Goal: Find specific page/section: Find specific page/section

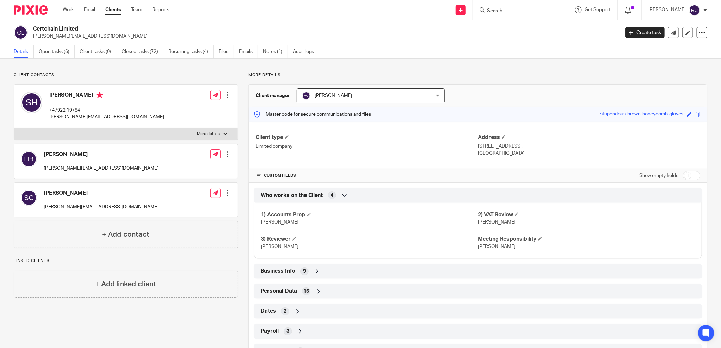
click at [116, 9] on link "Clients" at bounding box center [113, 9] width 16 height 7
click at [113, 8] on link "Clients" at bounding box center [113, 9] width 16 height 7
click at [113, 5] on div "Work Email Clients Team Reports Work Email Clients Team Reports Settings" at bounding box center [117, 10] width 123 height 20
click at [698, 31] on icon at bounding box center [701, 32] width 7 height 7
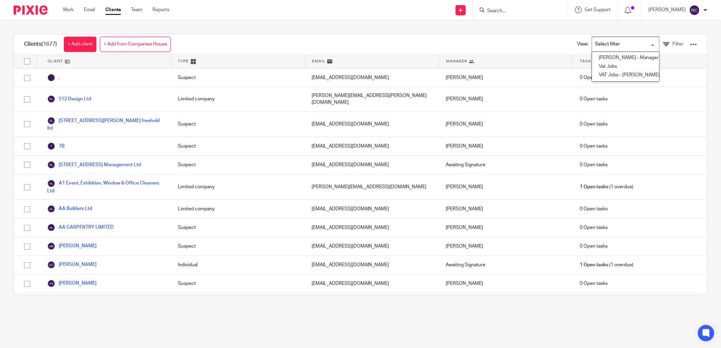
click at [643, 43] on input "Search for option" at bounding box center [623, 44] width 63 height 12
click at [610, 41] on input "Search for option" at bounding box center [623, 44] width 63 height 12
click at [602, 43] on input "Search for option" at bounding box center [623, 44] width 63 height 12
click at [663, 43] on icon at bounding box center [666, 44] width 7 height 7
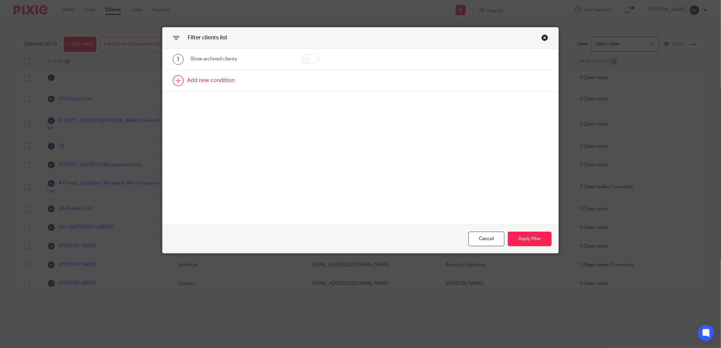
click at [218, 81] on link at bounding box center [361, 80] width 396 height 21
click at [214, 109] on link at bounding box center [361, 106] width 396 height 21
click at [282, 82] on div "Field" at bounding box center [240, 82] width 100 height 15
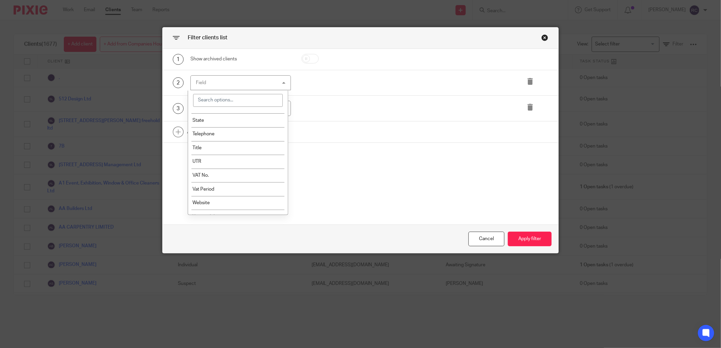
scroll to position [754, 0]
click at [253, 169] on li "VAT No." at bounding box center [238, 162] width 100 height 14
click at [416, 85] on input "text" at bounding box center [425, 82] width 118 height 15
type input "314486700"
click at [527, 110] on icon at bounding box center [530, 107] width 7 height 7
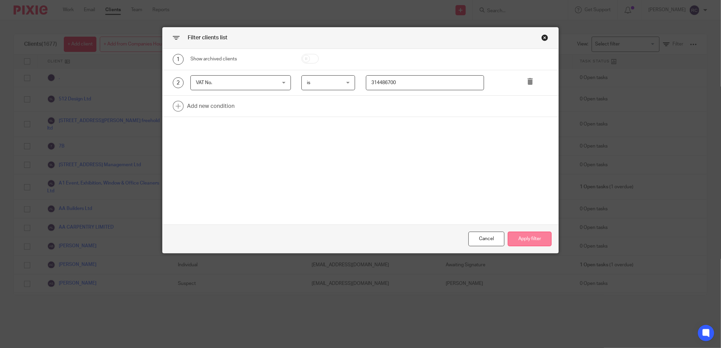
click at [524, 240] on button "Apply filter" at bounding box center [530, 239] width 44 height 15
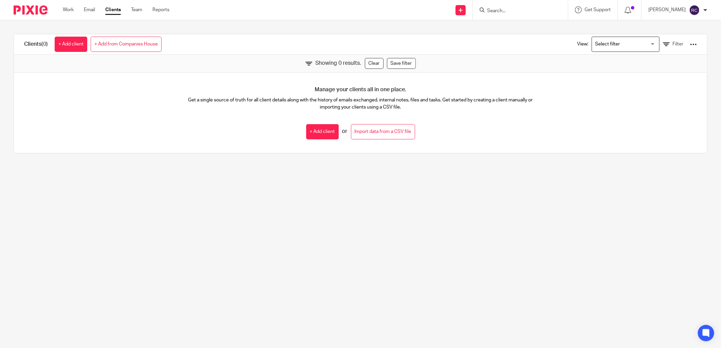
click at [473, 201] on main "Clients (0) + Add client + Add from Companies House View: Loading... Filter Sho…" at bounding box center [360, 174] width 721 height 348
click at [510, 11] on input "Search" at bounding box center [516, 11] width 61 height 6
type input "chelvin"
click at [523, 29] on link at bounding box center [549, 29] width 128 height 16
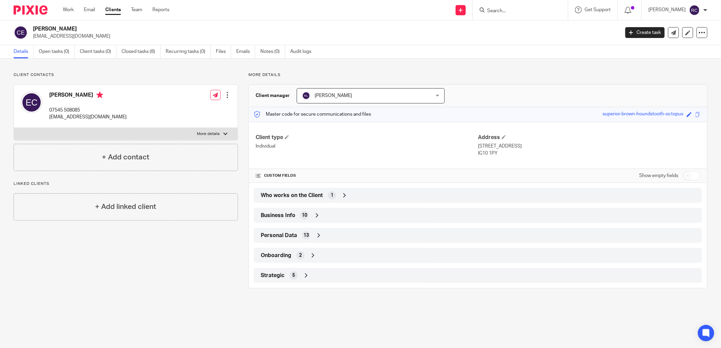
click at [526, 10] on input "Search" at bounding box center [516, 11] width 61 height 6
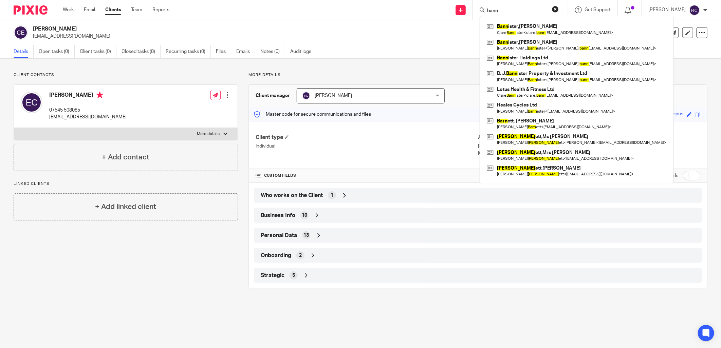
type input "bann"
drag, startPoint x: 524, startPoint y: 10, endPoint x: 405, endPoint y: 14, distance: 118.8
click at [405, 14] on div "Send new email Create task Add client bann Bann ister,Mrs Clare Clare Bann iste…" at bounding box center [449, 10] width 541 height 20
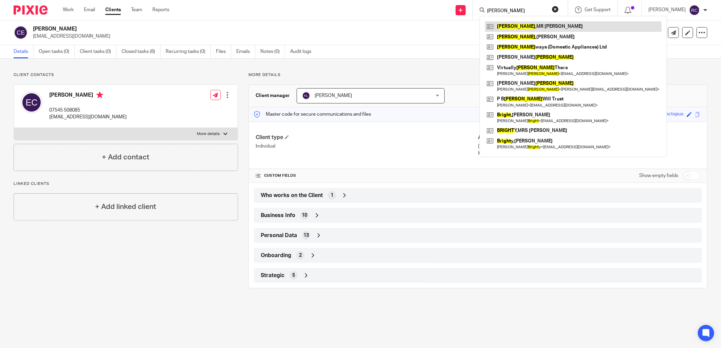
type input "wright"
click at [550, 26] on link at bounding box center [573, 26] width 176 height 10
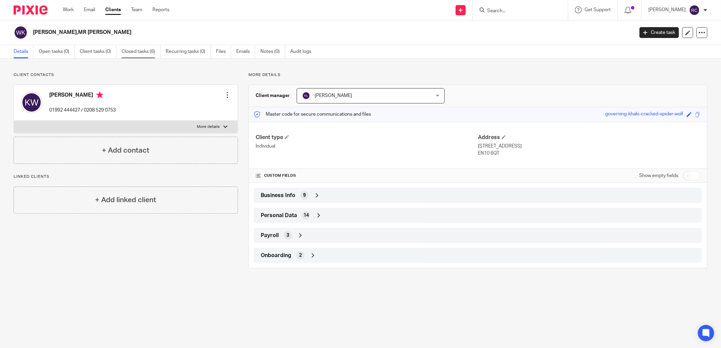
click at [131, 49] on link "Closed tasks (6)" at bounding box center [140, 51] width 39 height 13
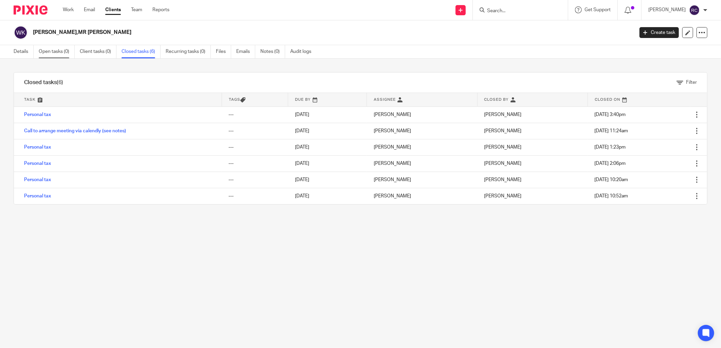
click at [51, 52] on link "Open tasks (0)" at bounding box center [57, 51] width 36 height 13
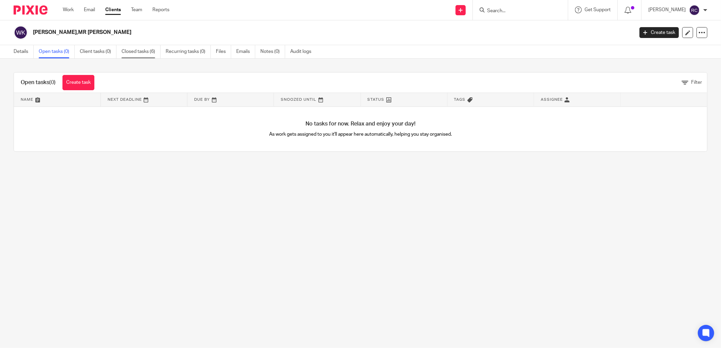
click at [141, 52] on link "Closed tasks (6)" at bounding box center [140, 51] width 39 height 13
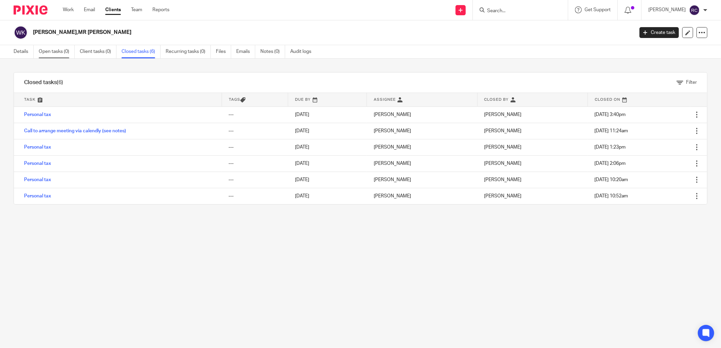
click at [52, 52] on link "Open tasks (0)" at bounding box center [57, 51] width 36 height 13
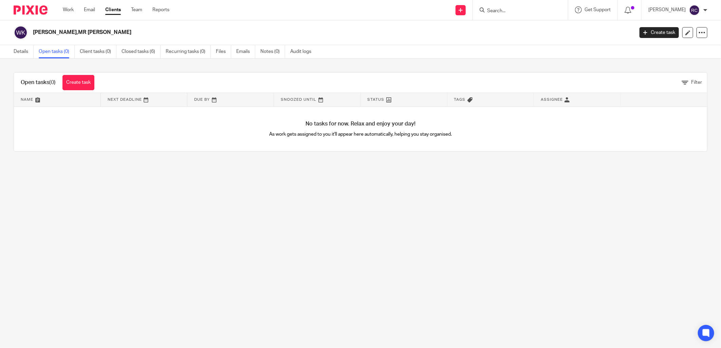
click at [530, 9] on input "Search" at bounding box center [516, 11] width 61 height 6
type input "kenneth w"
drag, startPoint x: 523, startPoint y: 8, endPoint x: 381, endPoint y: 10, distance: 141.8
click at [381, 10] on div "Send new email Create task Add client kenneth w W RIGHT,MR KENNETH Get Support …" at bounding box center [449, 10] width 541 height 20
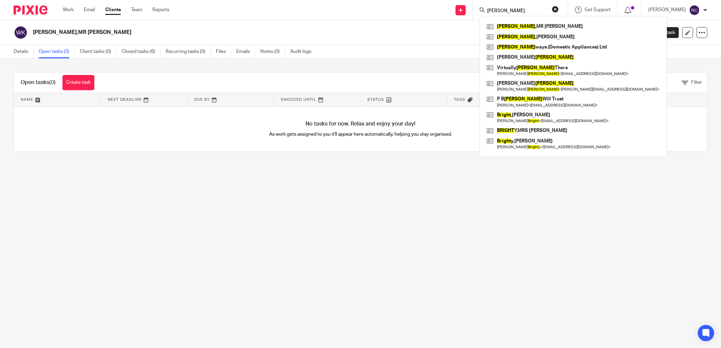
type input "wright"
drag, startPoint x: 515, startPoint y: 10, endPoint x: 438, endPoint y: 11, distance: 76.7
click at [438, 11] on div "Send new email Create task Add client wright WRIGHT ,MR KENNETH WRIGHT ,MR DAVI…" at bounding box center [449, 10] width 541 height 20
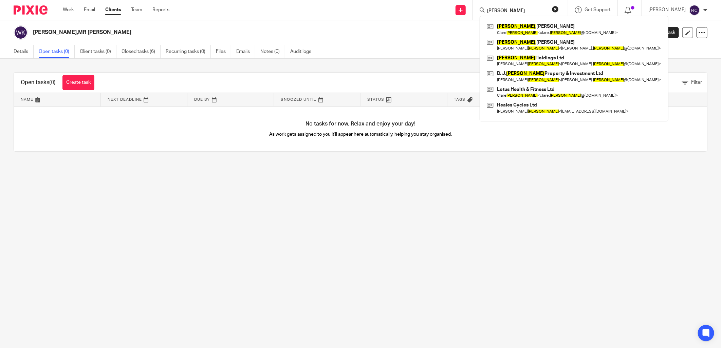
type input "bannister"
drag, startPoint x: 516, startPoint y: 11, endPoint x: 413, endPoint y: 11, distance: 103.1
click at [413, 11] on div "Send new email Create task Add client bannister Bannister ,Mrs Clare Clare Bann…" at bounding box center [449, 10] width 541 height 20
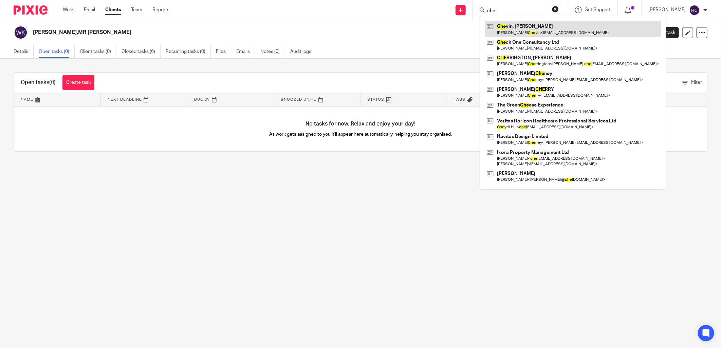
type input "che"
click at [520, 30] on link at bounding box center [573, 29] width 176 height 16
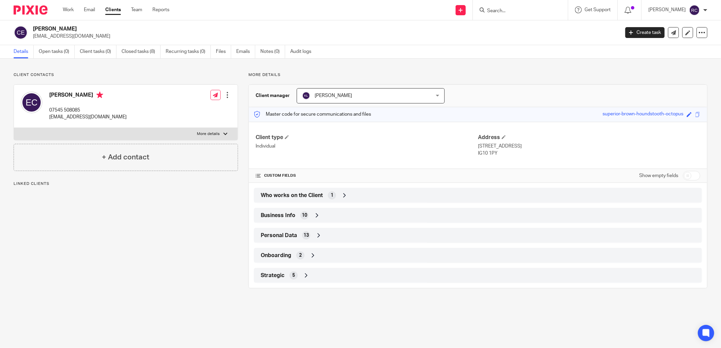
drag, startPoint x: 32, startPoint y: 37, endPoint x: 113, endPoint y: 41, distance: 81.5
click at [113, 41] on div "[PERSON_NAME] [EMAIL_ADDRESS][DOMAIN_NAME] Create task Update from Companies Ho…" at bounding box center [360, 32] width 721 height 25
copy p "[EMAIL_ADDRESS][DOMAIN_NAME]"
click at [134, 25] on div "[PERSON_NAME] [EMAIL_ADDRESS][DOMAIN_NAME] Create task Update from Companies Ho…" at bounding box center [360, 32] width 721 height 25
drag, startPoint x: 31, startPoint y: 35, endPoint x: 99, endPoint y: 36, distance: 68.9
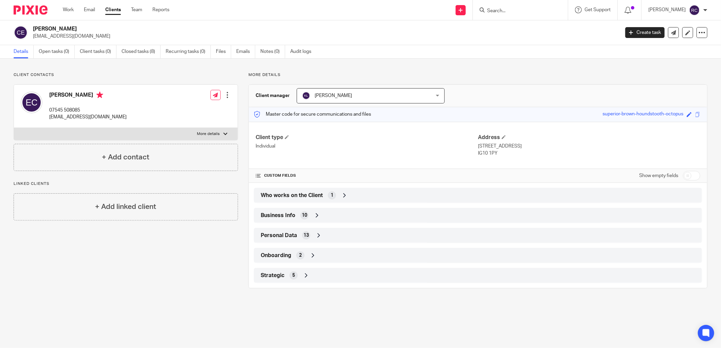
click at [99, 36] on div "[PERSON_NAME] [EMAIL_ADDRESS][DOMAIN_NAME]" at bounding box center [314, 32] width 601 height 14
copy p "[EMAIL_ADDRESS][DOMAIN_NAME]"
click at [516, 14] on form at bounding box center [522, 10] width 72 height 8
click at [517, 7] on form at bounding box center [522, 10] width 72 height 8
click at [509, 11] on input "Search" at bounding box center [516, 11] width 61 height 6
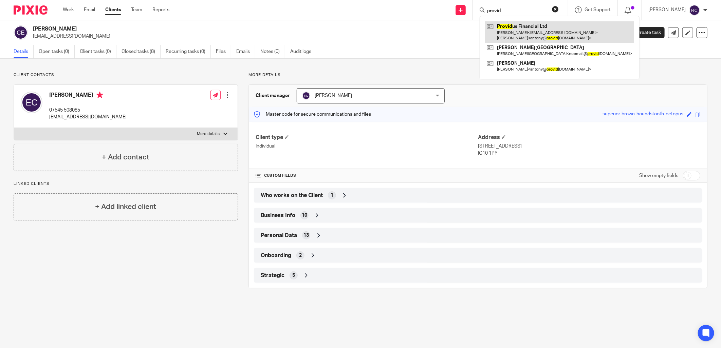
type input "provid"
click at [531, 23] on link at bounding box center [559, 31] width 149 height 21
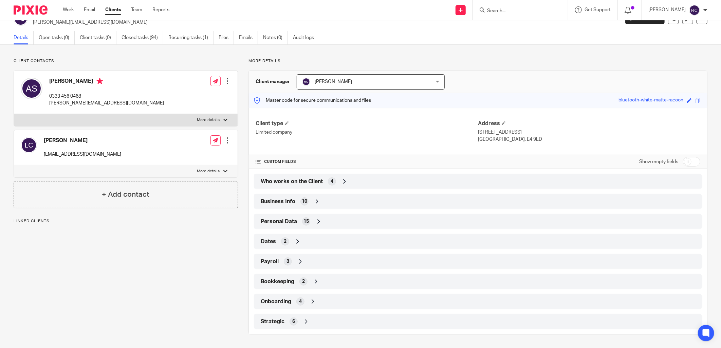
click at [283, 302] on span "Onboarding" at bounding box center [276, 301] width 31 height 7
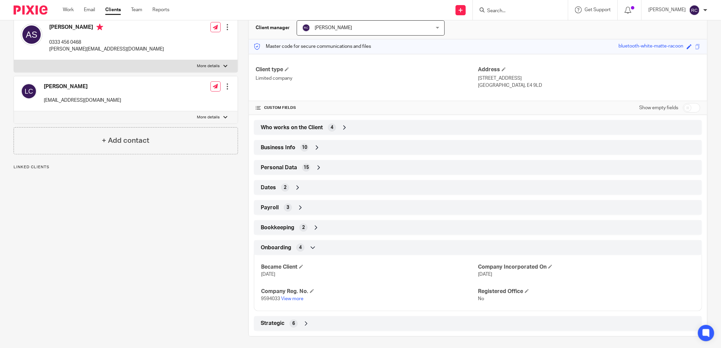
scroll to position [70, 0]
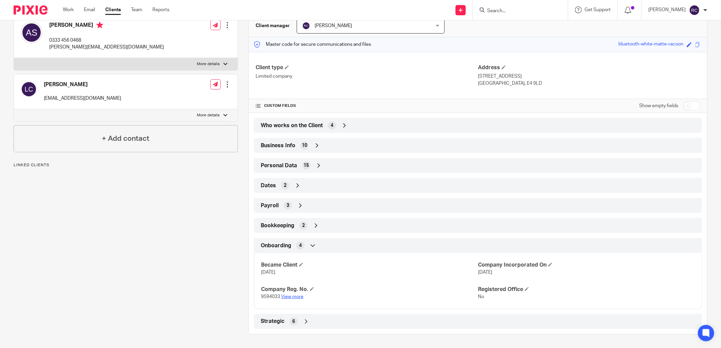
click at [292, 298] on link "View more" at bounding box center [292, 296] width 22 height 5
